Goal: Navigation & Orientation: Understand site structure

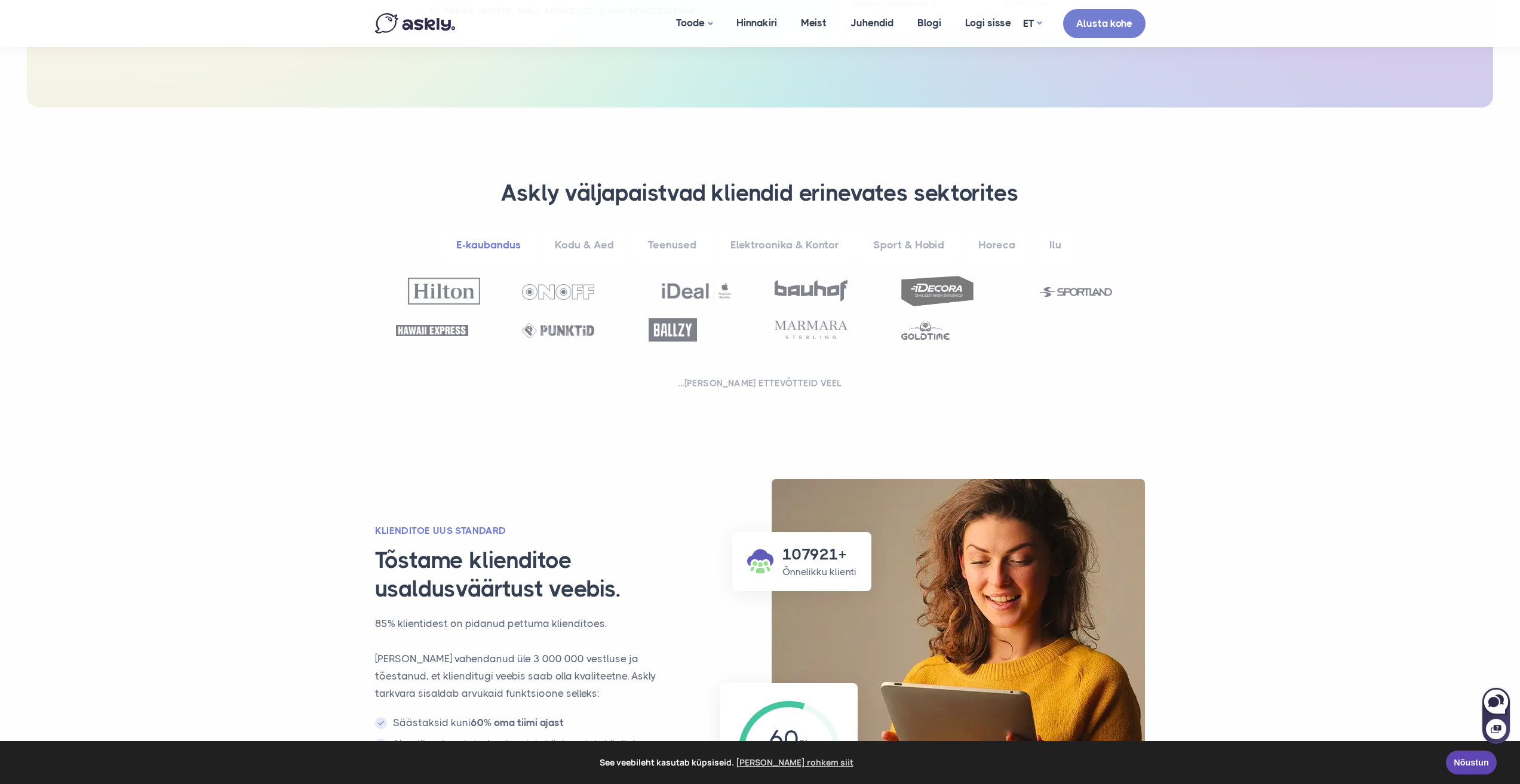
scroll to position [298, 0]
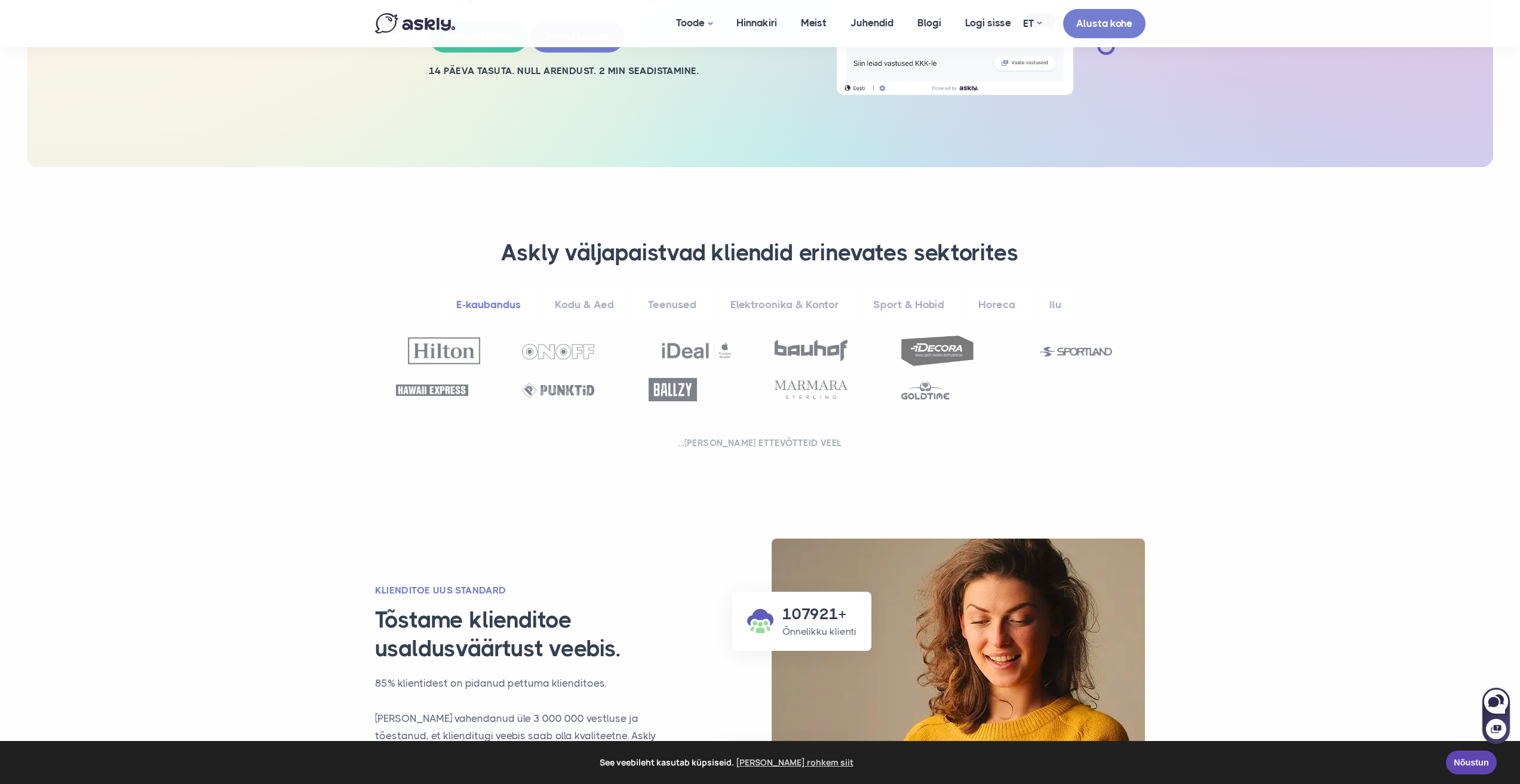
click at [610, 302] on link "Kodu & Aed" at bounding box center [584, 304] width 90 height 33
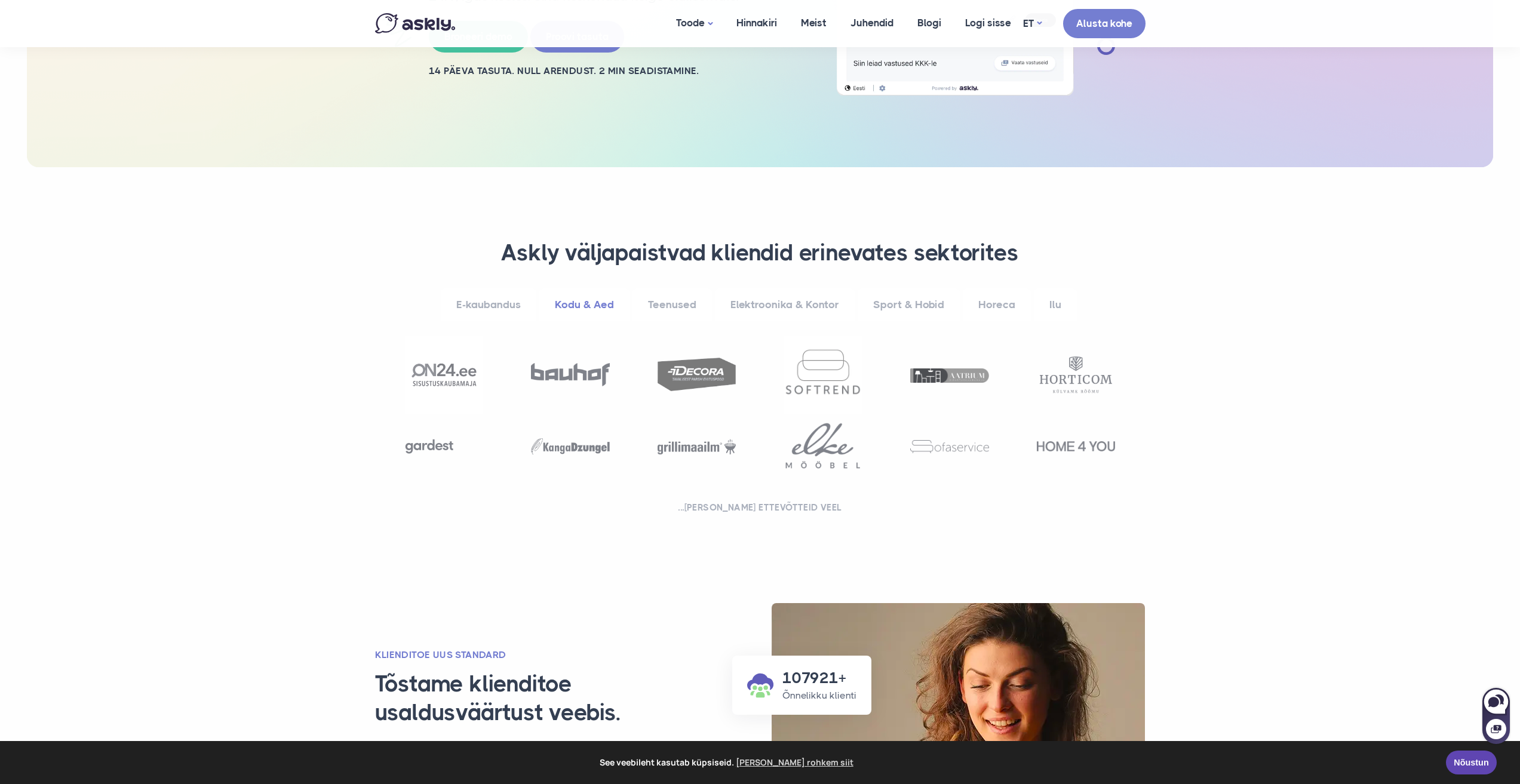
click at [646, 299] on link "Teenused" at bounding box center [672, 304] width 79 height 33
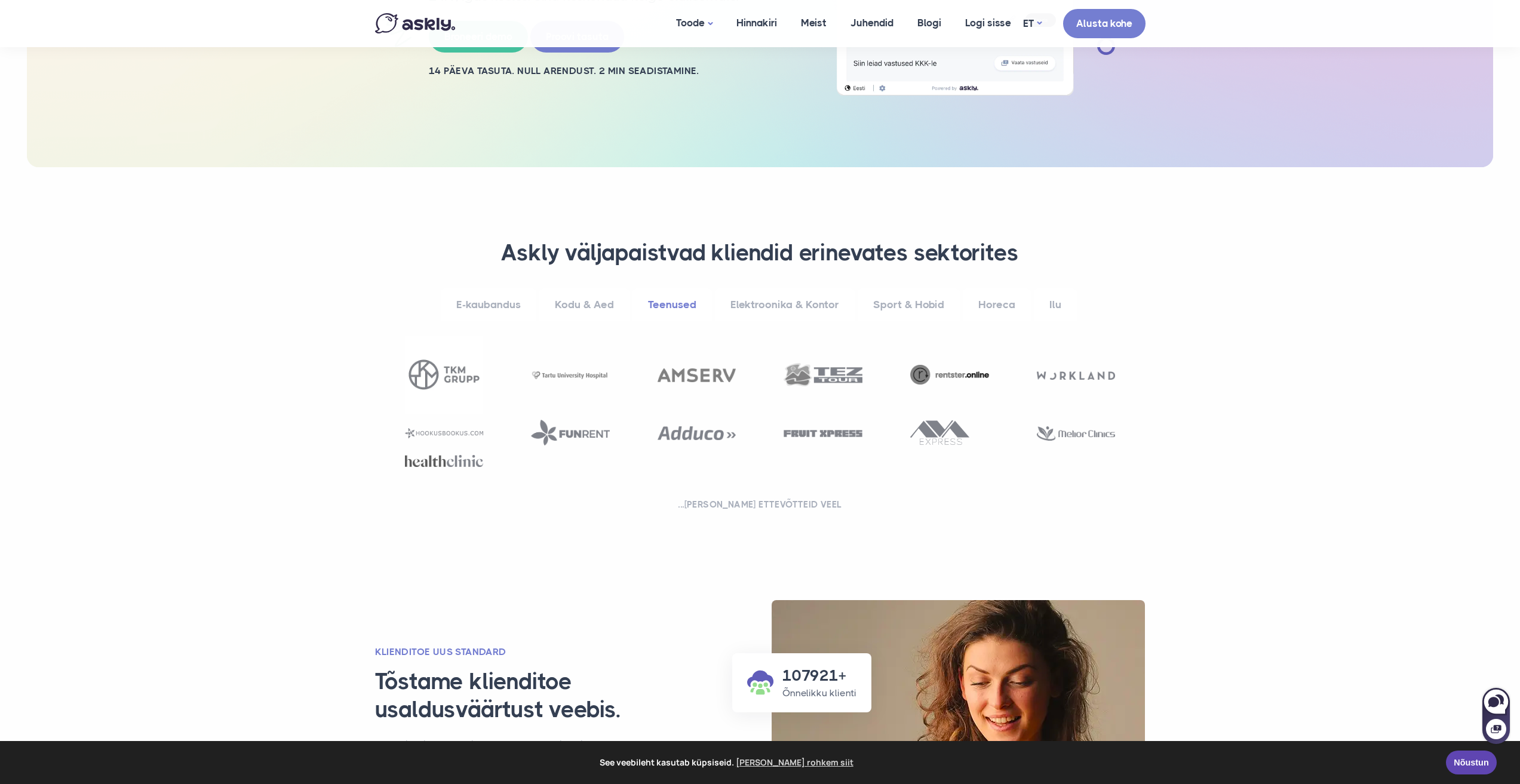
click at [716, 298] on link "Elektroonika & Kontor" at bounding box center [784, 304] width 140 height 33
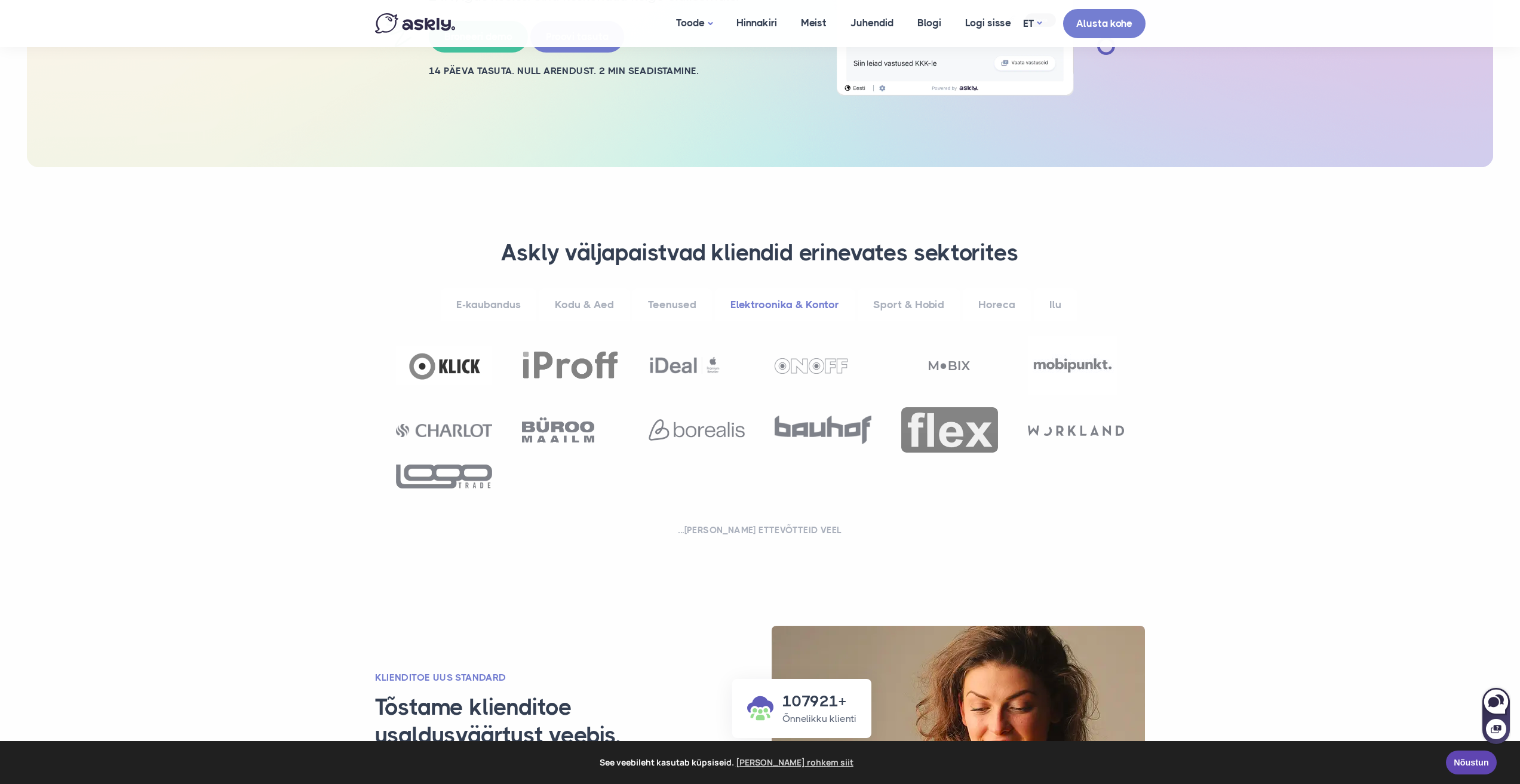
click at [908, 308] on link "Sport & Hobid" at bounding box center [908, 304] width 102 height 33
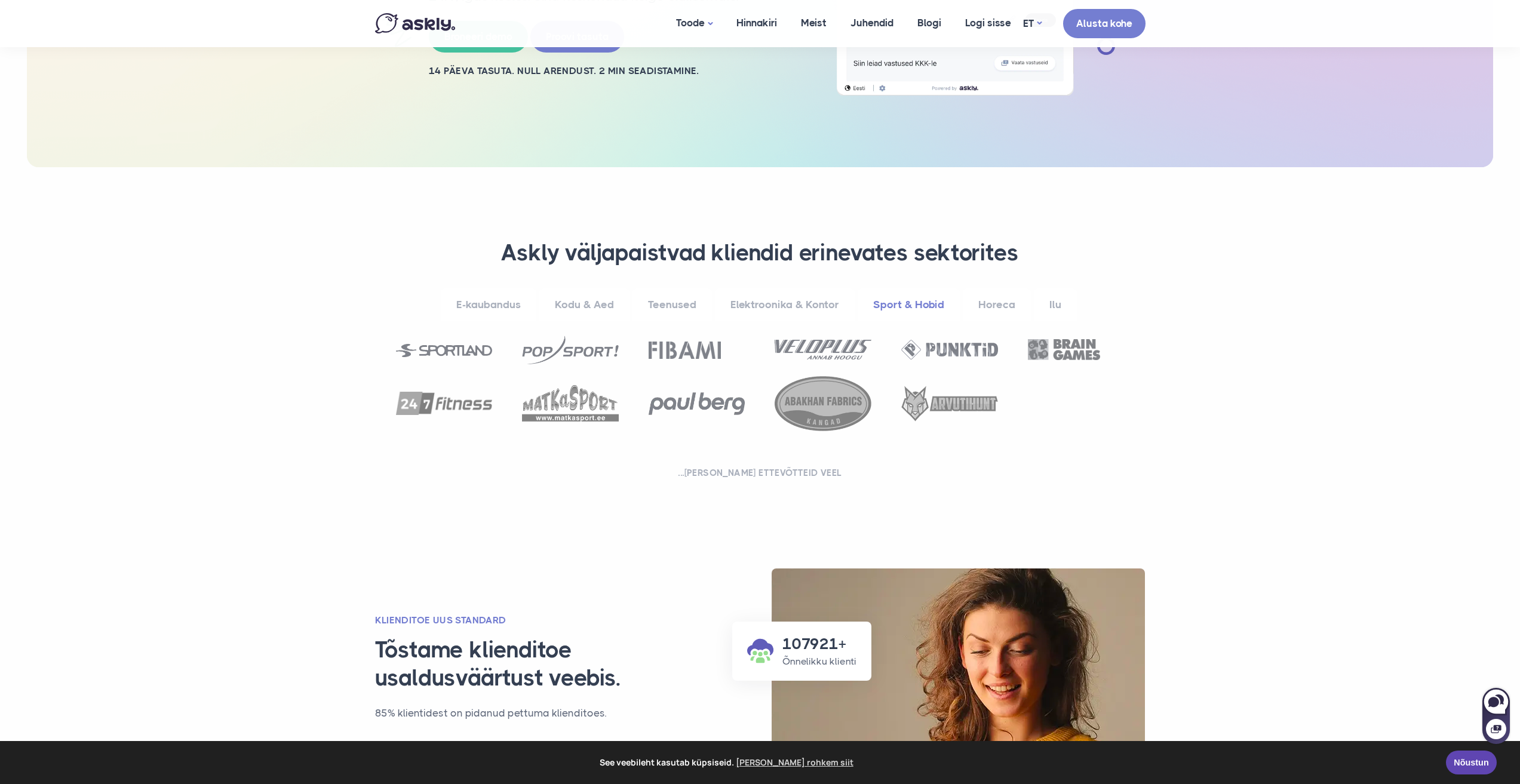
click at [512, 312] on link "E-kaubandus" at bounding box center [488, 304] width 95 height 33
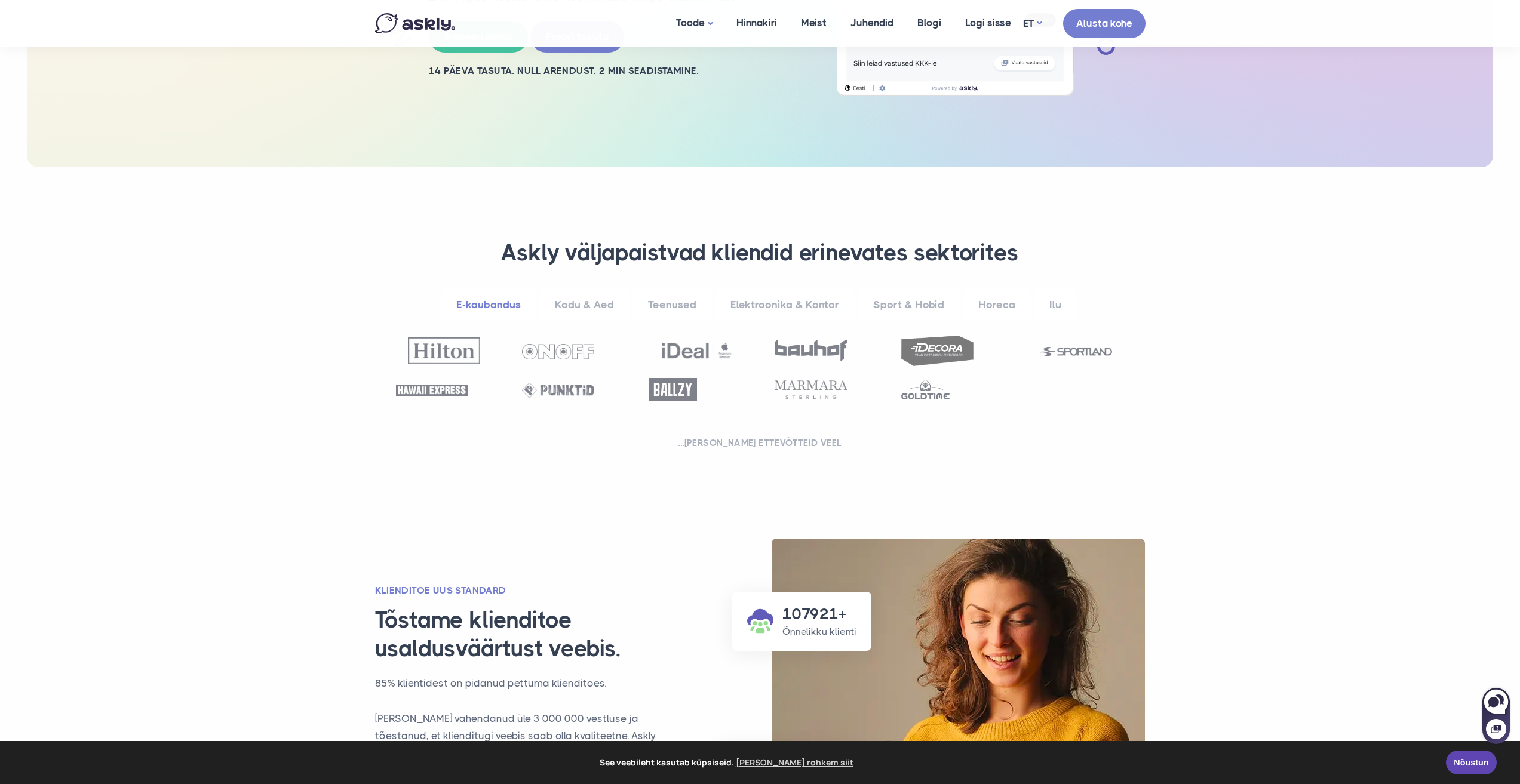
click at [554, 308] on link "Kodu & Aed" at bounding box center [584, 304] width 90 height 33
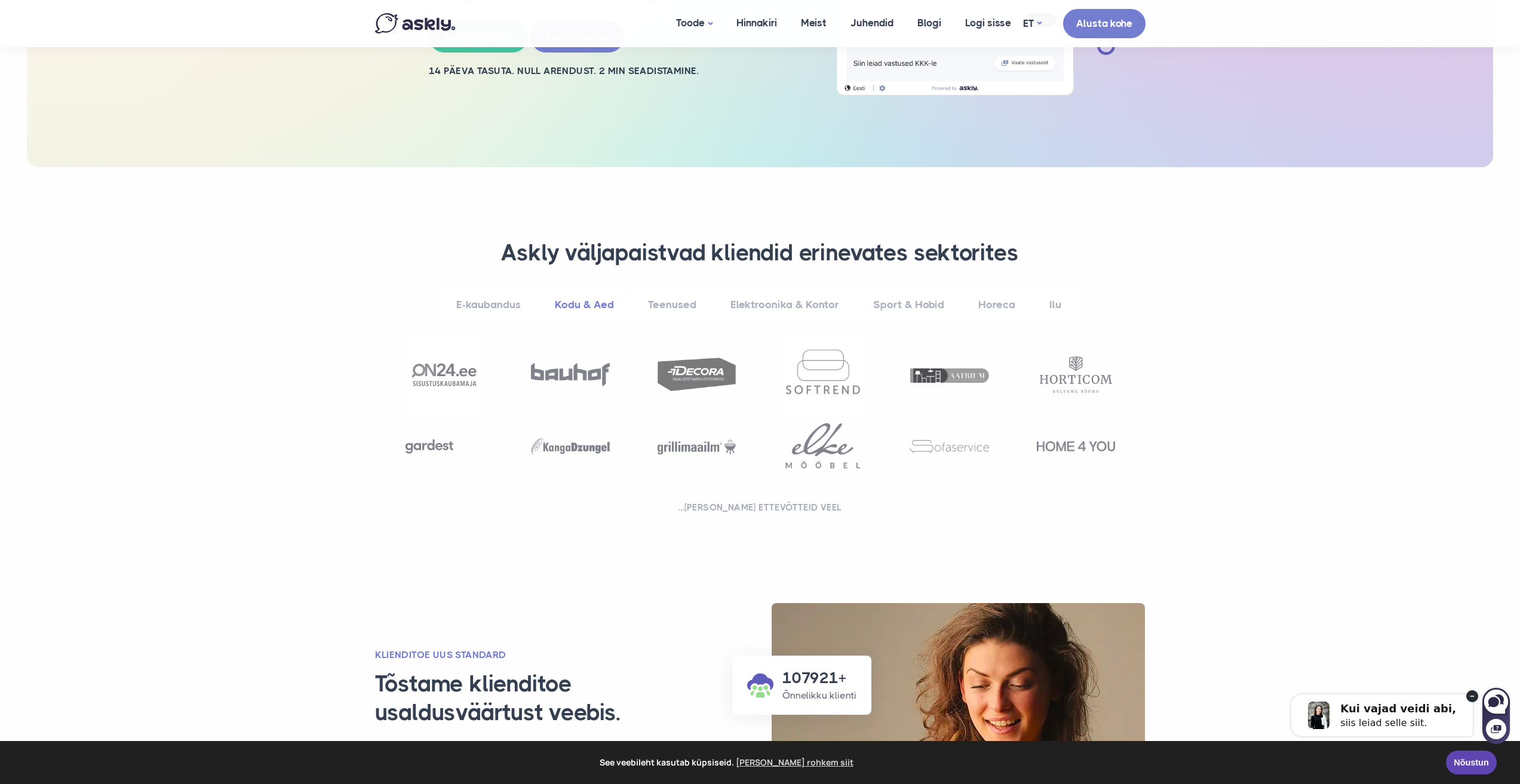
click at [675, 302] on link "Teenused" at bounding box center [672, 304] width 79 height 33
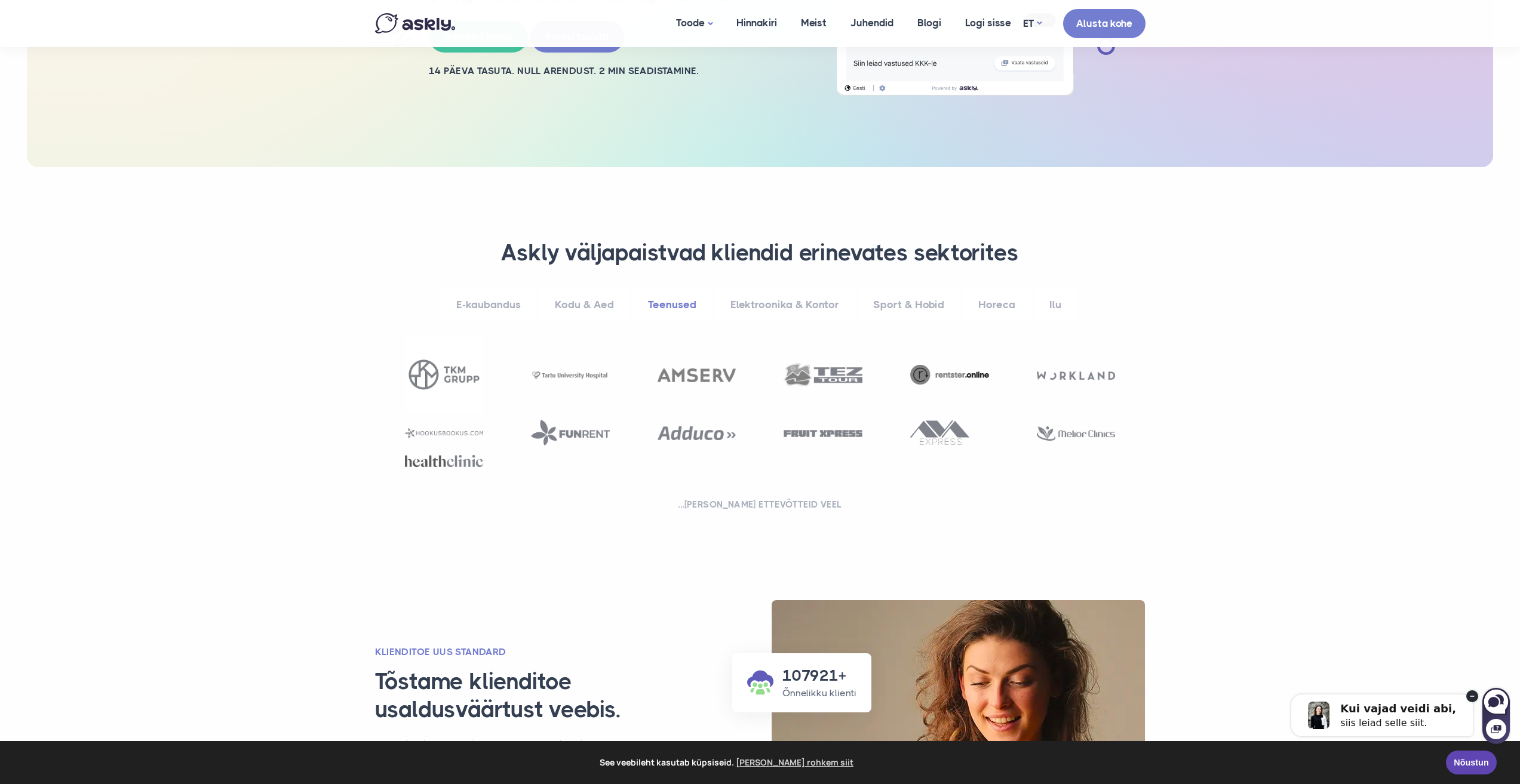
click at [803, 309] on link "Elektroonika & Kontor" at bounding box center [784, 304] width 140 height 33
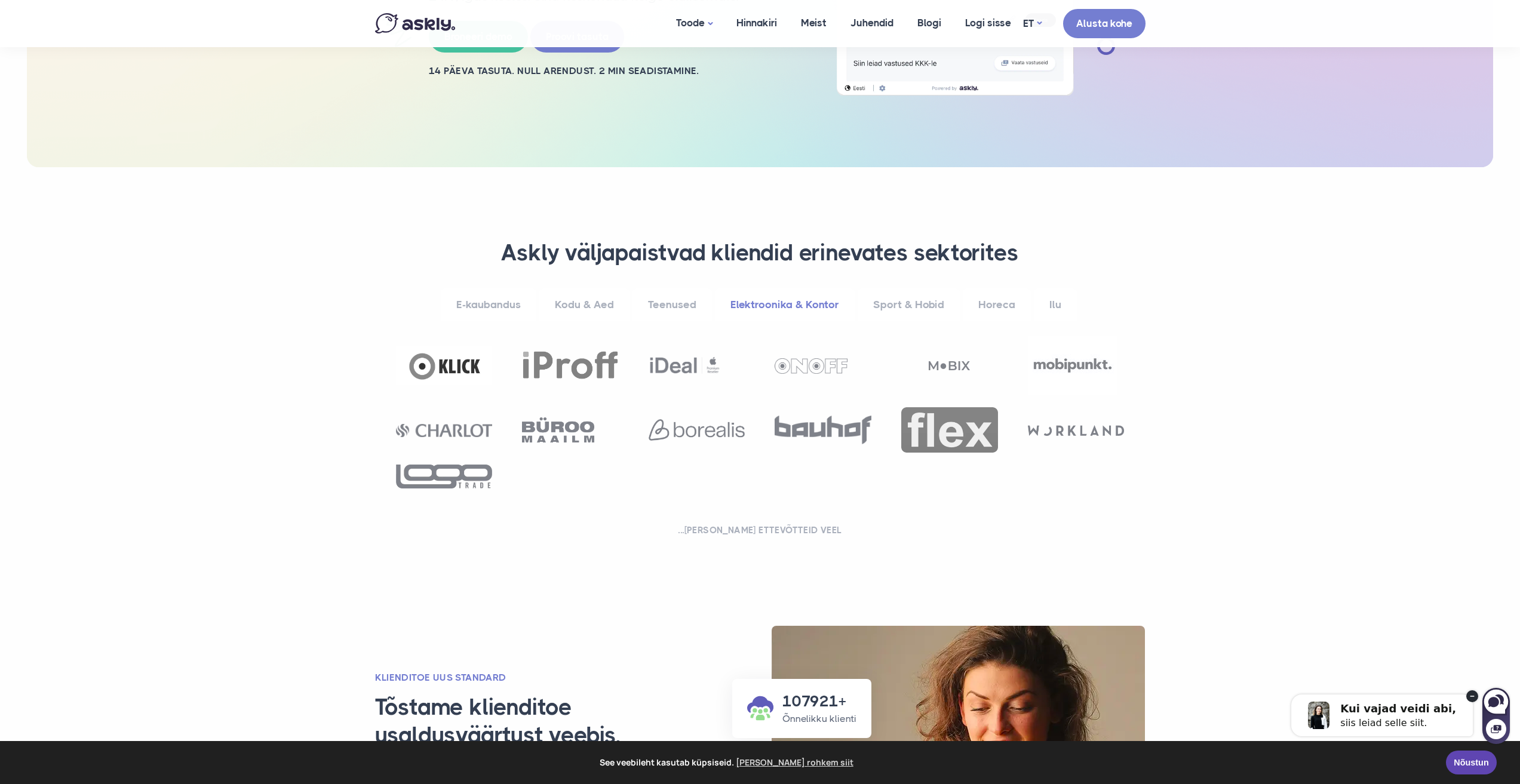
click at [684, 308] on link "Teenused" at bounding box center [672, 304] width 79 height 33
